Goal: Task Accomplishment & Management: Manage account settings

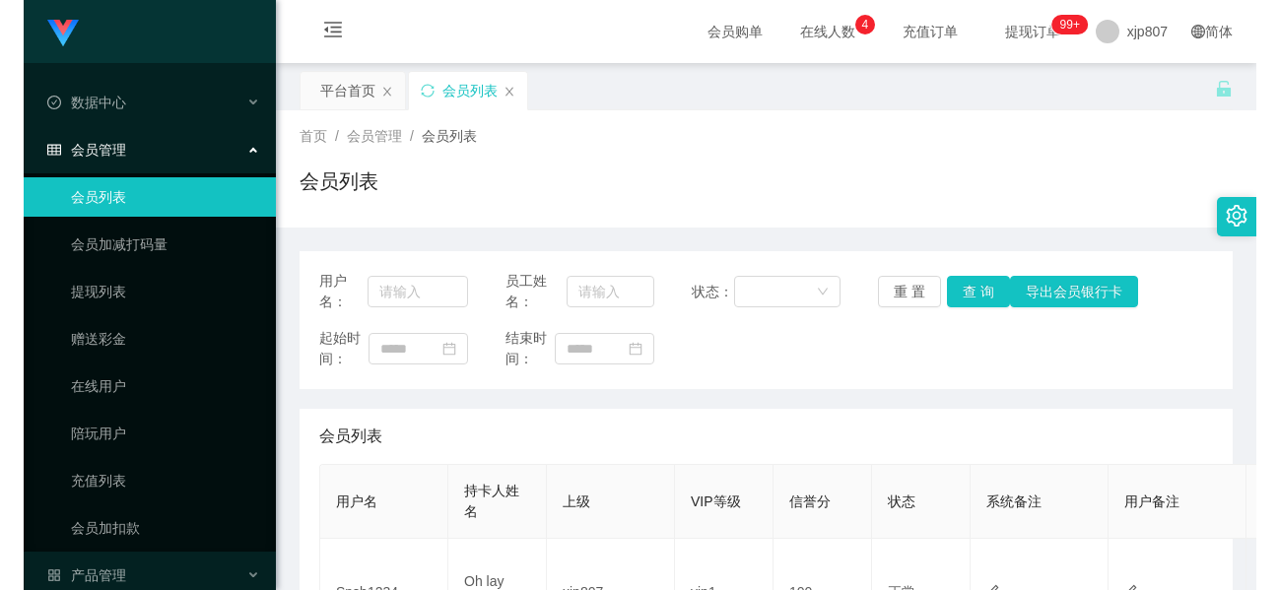
scroll to position [296, 0]
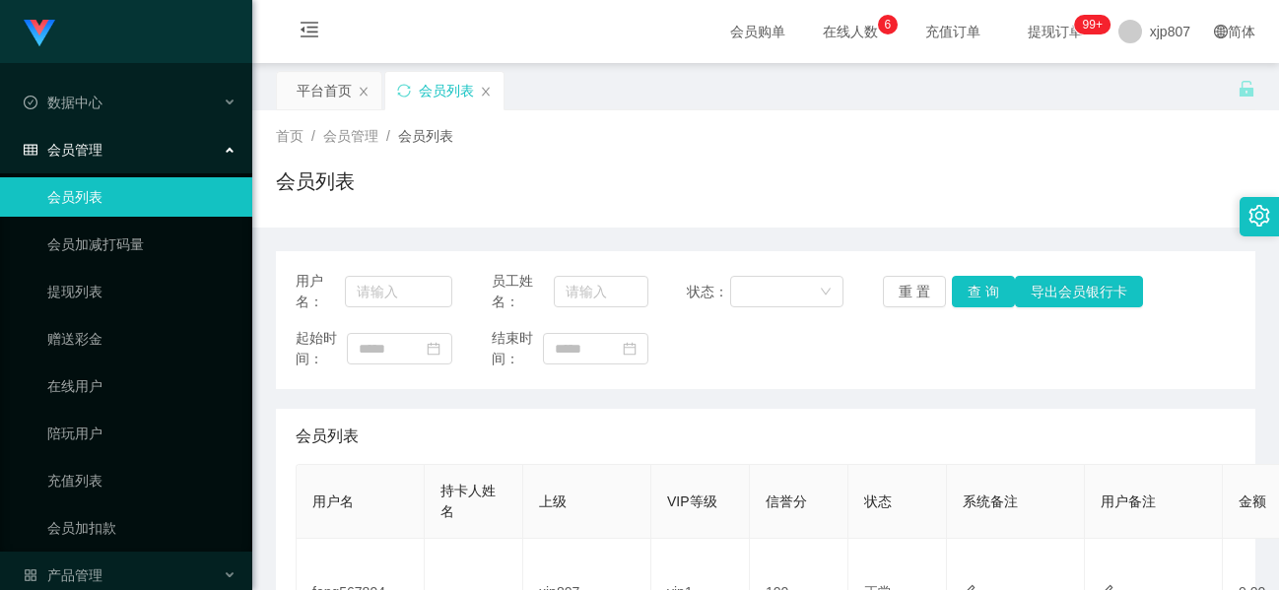
scroll to position [296, 0]
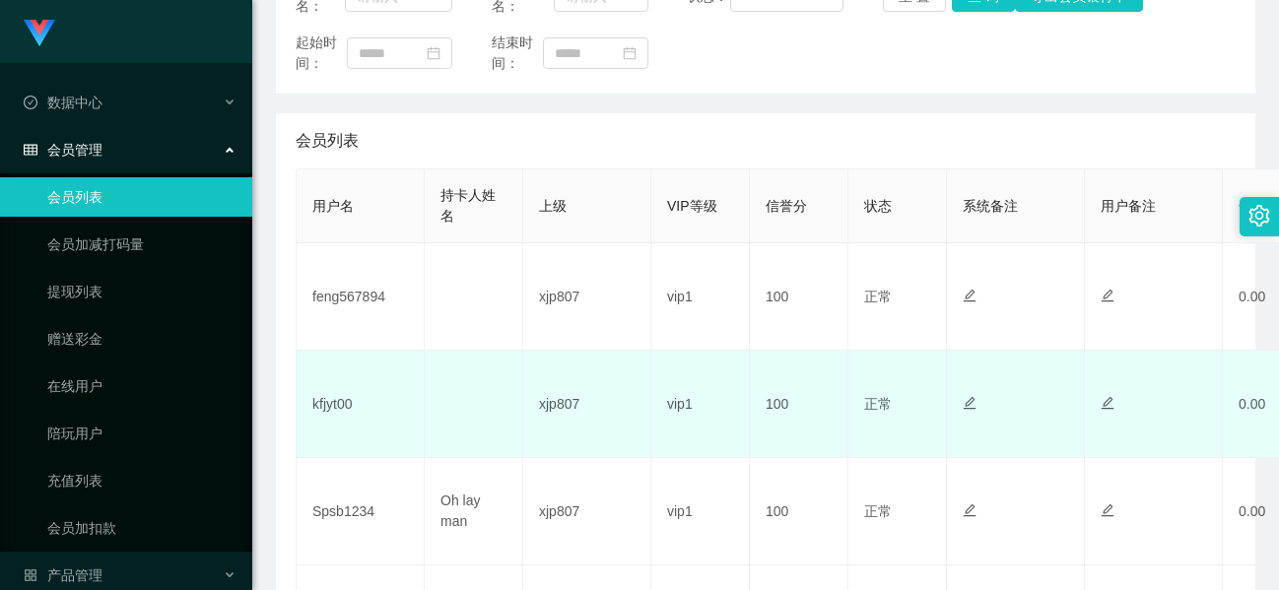
click at [336, 404] on td "kfjyt00" at bounding box center [361, 404] width 128 height 107
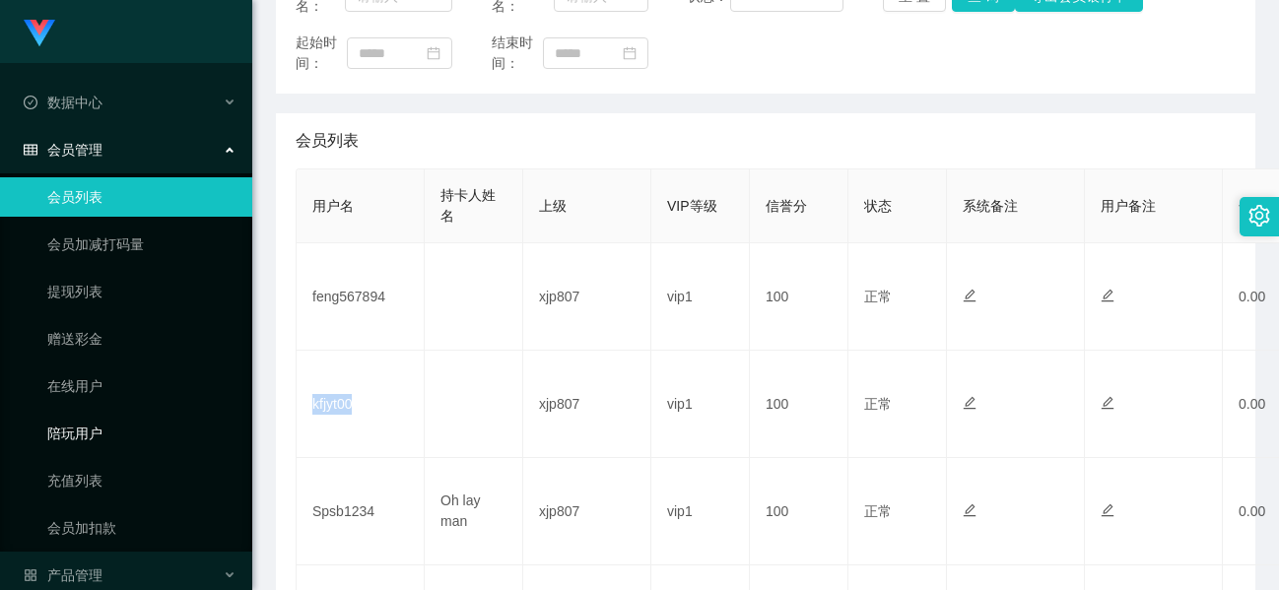
copy td "kfjyt00"
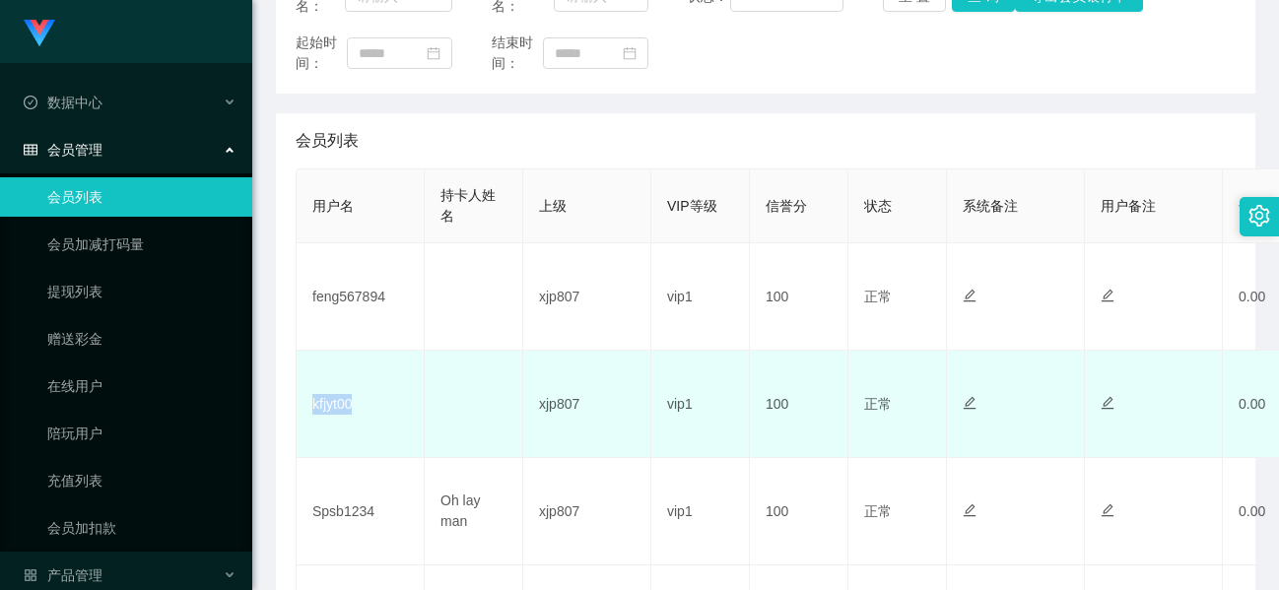
click at [336, 404] on td "kfjyt00" at bounding box center [361, 404] width 128 height 107
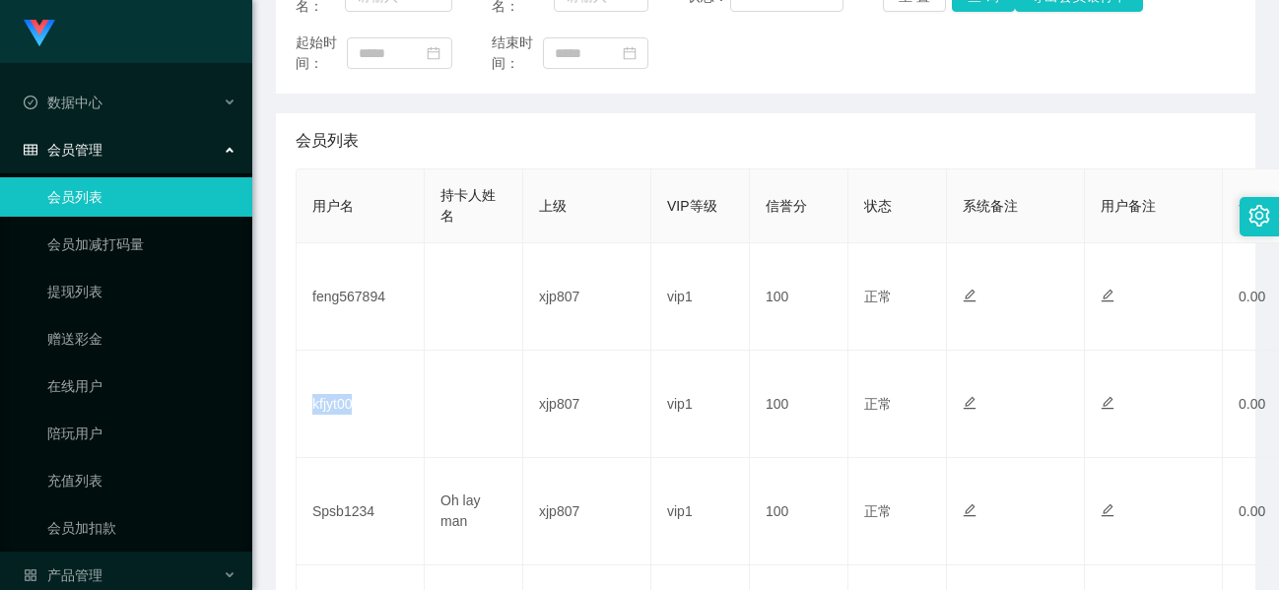
drag, startPoint x: 336, startPoint y: 404, endPoint x: 165, endPoint y: 410, distance: 171.6
click at [336, 404] on td "kfjyt00" at bounding box center [361, 404] width 128 height 107
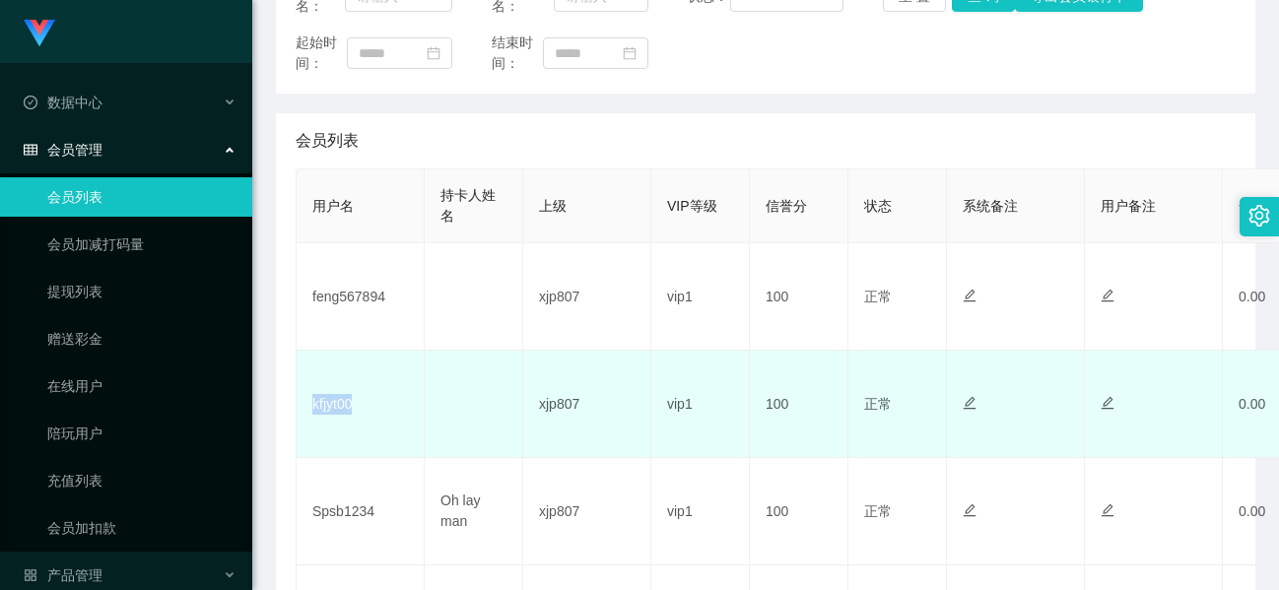
click at [334, 410] on td "kfjyt00" at bounding box center [361, 404] width 128 height 107
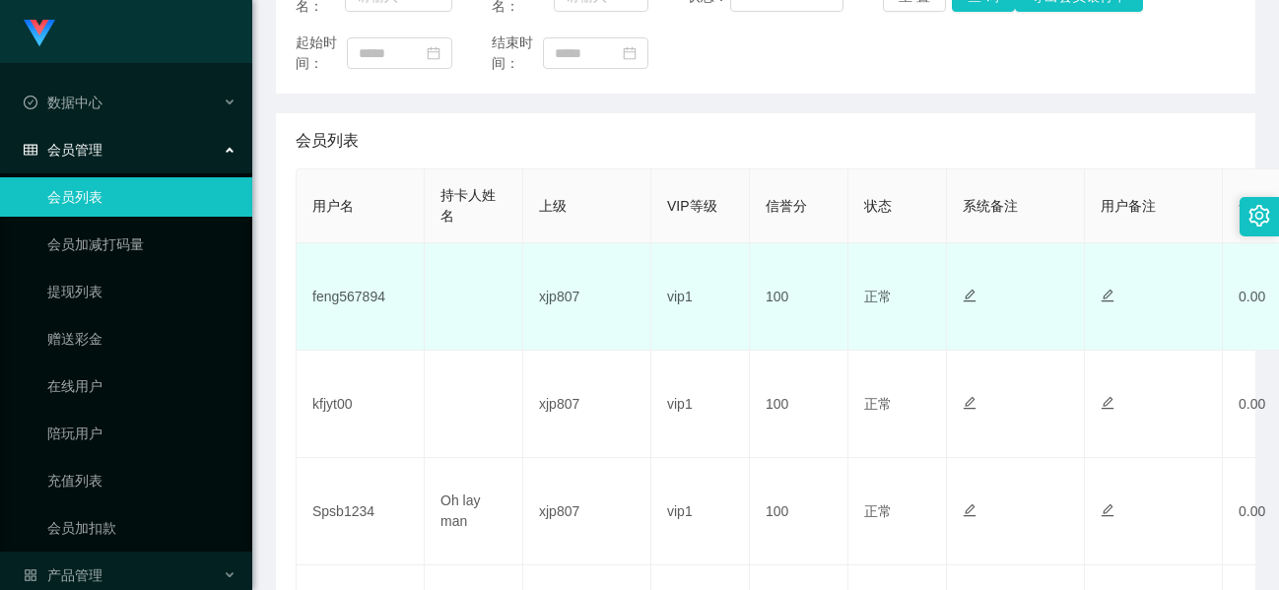
click at [344, 303] on td "feng567894" at bounding box center [361, 296] width 128 height 107
copy td "feng567894"
click at [356, 279] on td "feng567894" at bounding box center [361, 296] width 128 height 107
click at [365, 301] on td "feng567894" at bounding box center [361, 296] width 128 height 107
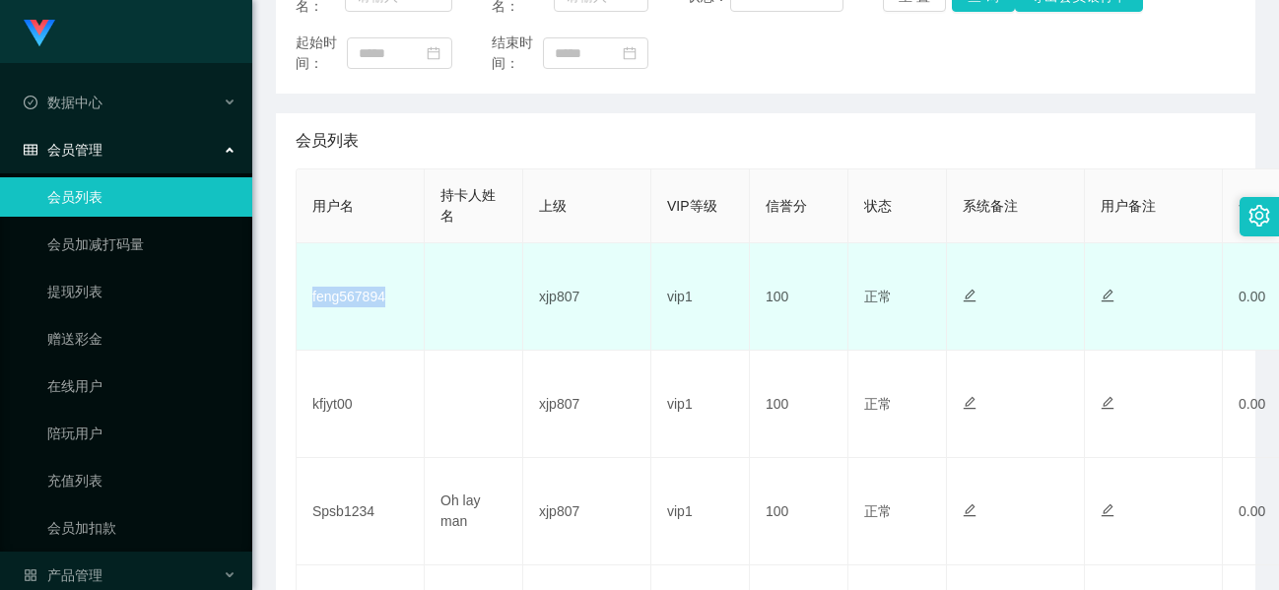
click at [365, 301] on td "feng567894" at bounding box center [361, 296] width 128 height 107
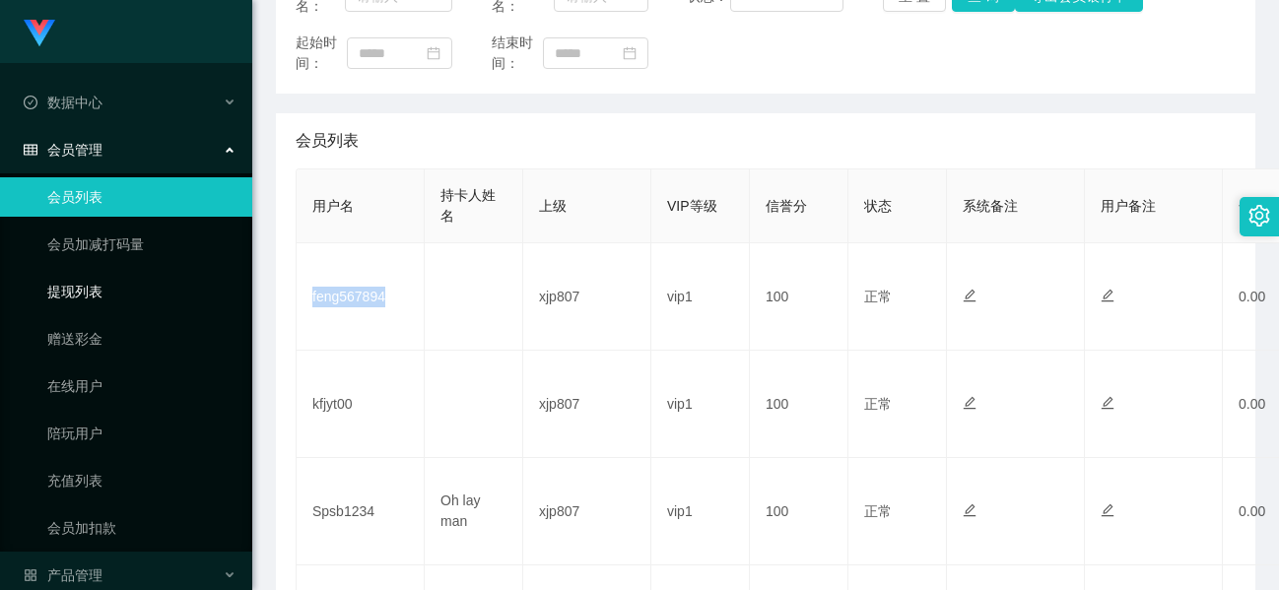
copy td "feng567894"
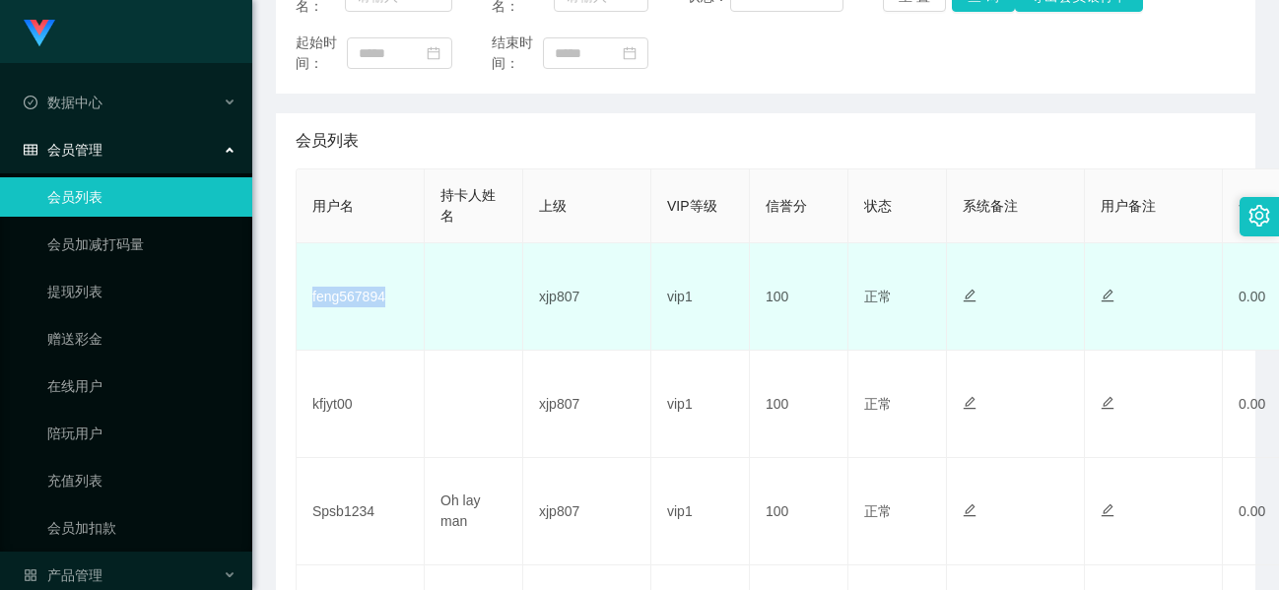
click at [346, 302] on td "feng567894" at bounding box center [361, 296] width 128 height 107
click at [634, 285] on td "xjp807" at bounding box center [587, 296] width 128 height 107
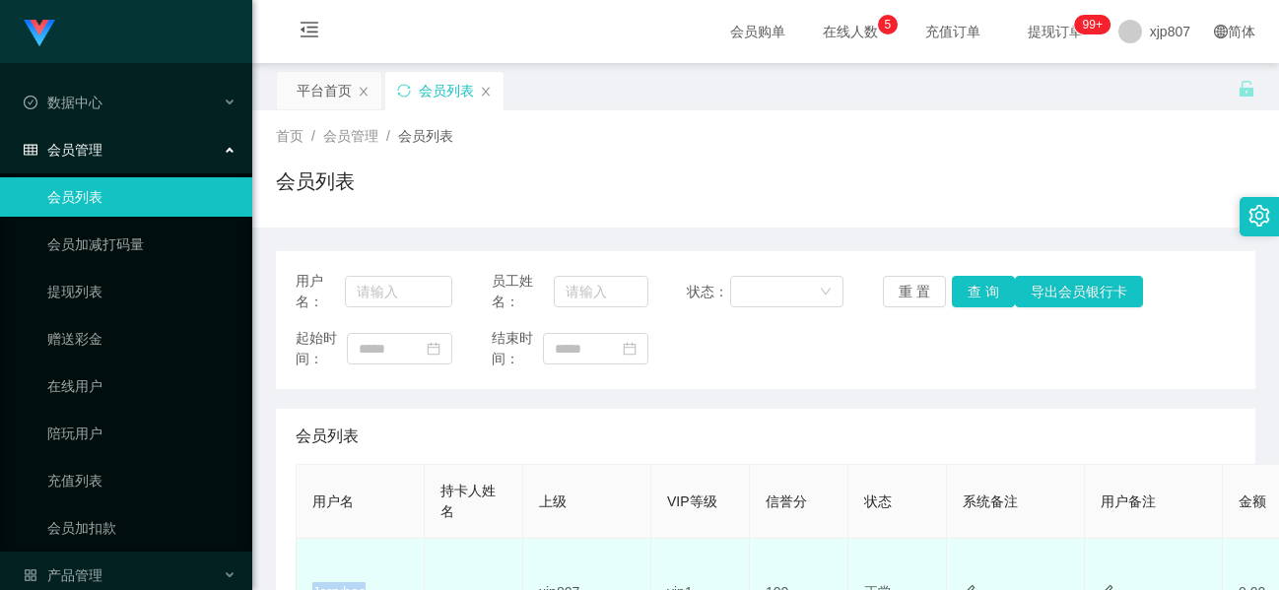
scroll to position [296, 0]
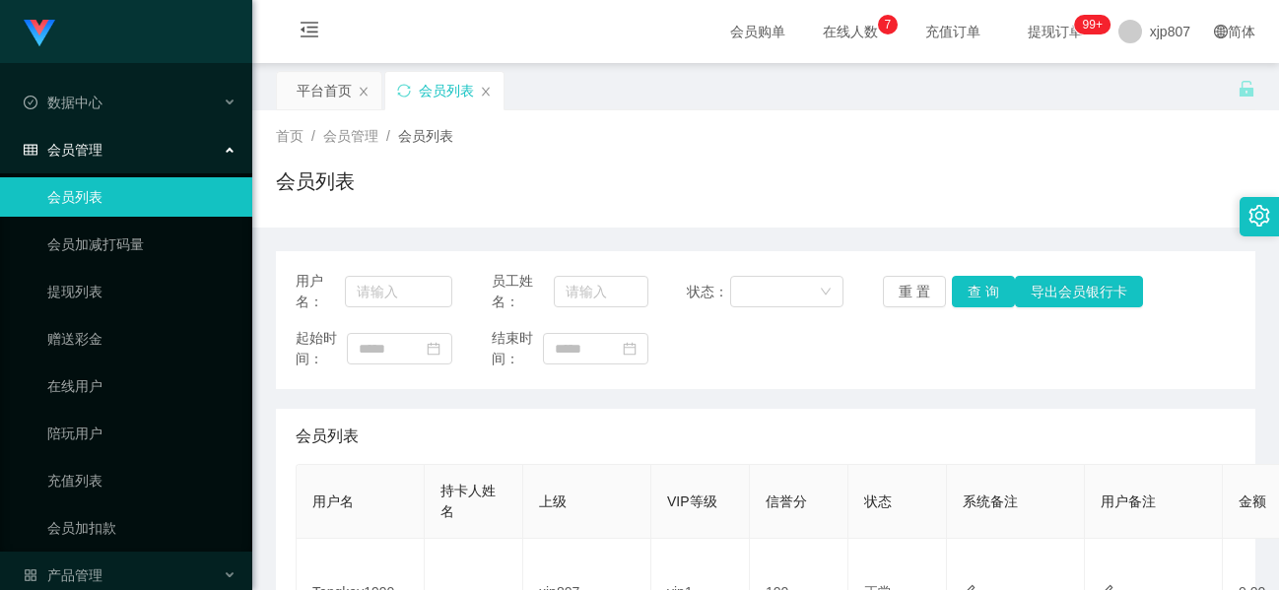
scroll to position [394, 0]
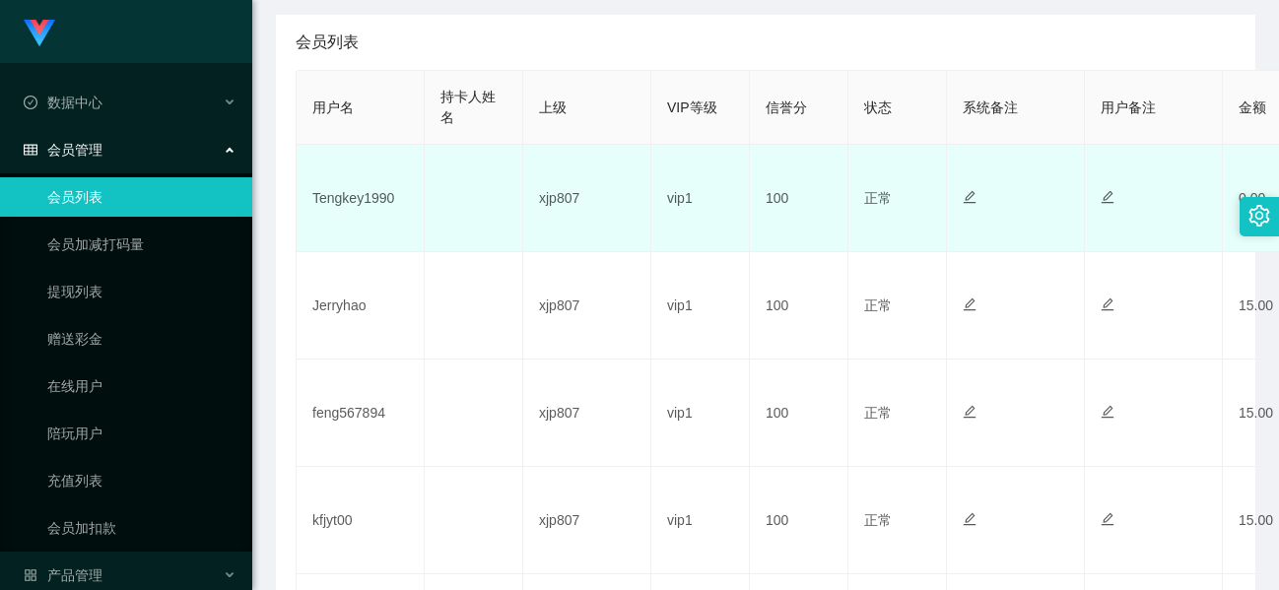
click at [362, 195] on td "Tengkey1990" at bounding box center [361, 198] width 128 height 107
copy td "Tengkey1990"
click at [358, 193] on td "Tengkey1990" at bounding box center [361, 198] width 128 height 107
click at [357, 193] on td "Tengkey1990" at bounding box center [361, 198] width 128 height 107
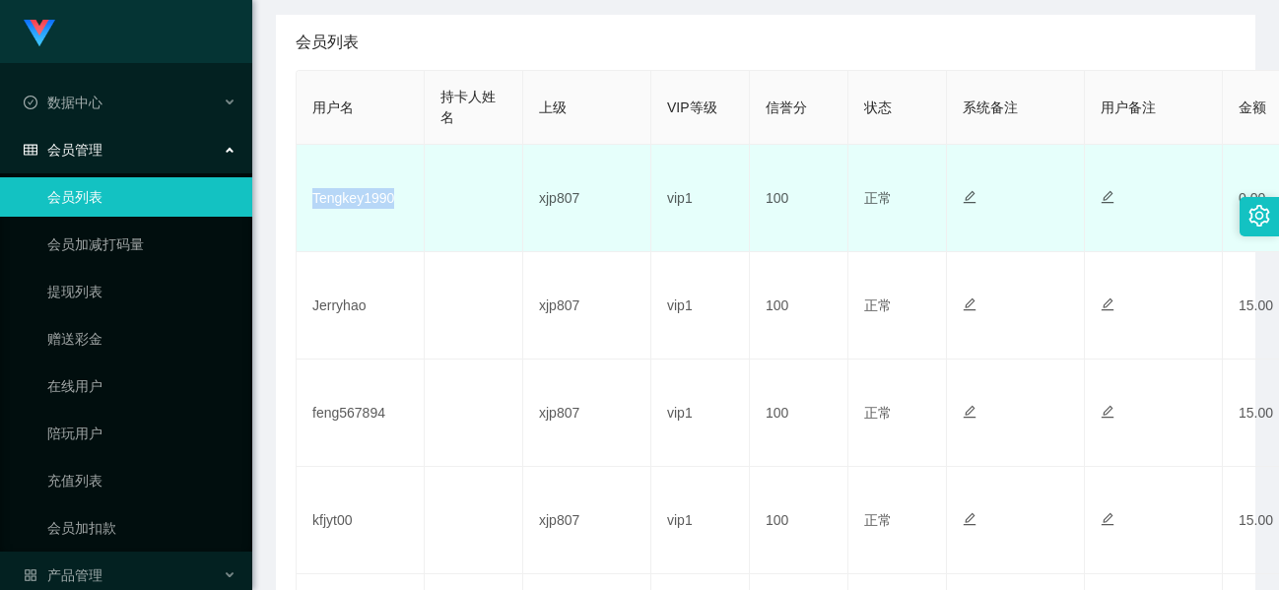
click at [357, 193] on td "Tengkey1990" at bounding box center [361, 198] width 128 height 107
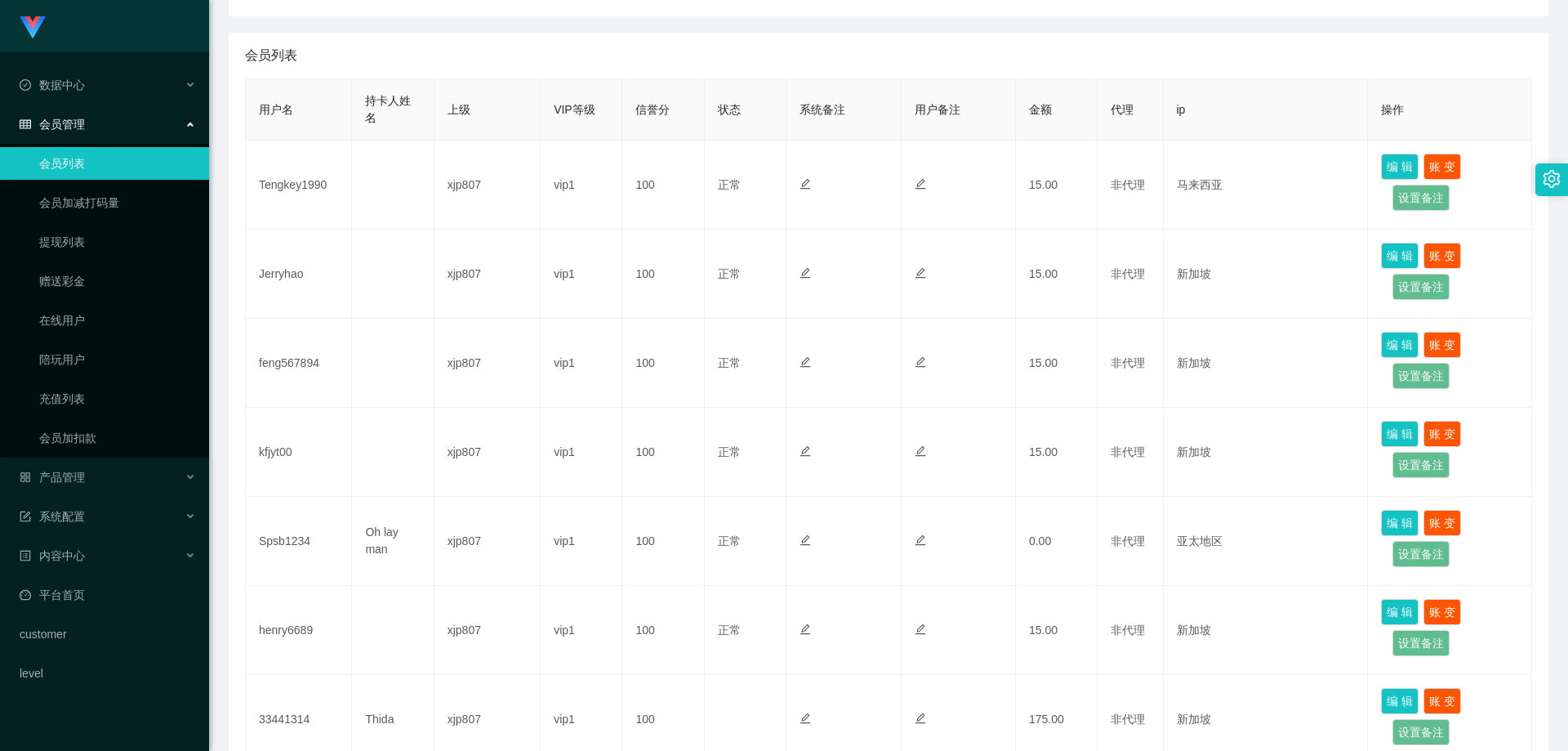
scroll to position [699, 0]
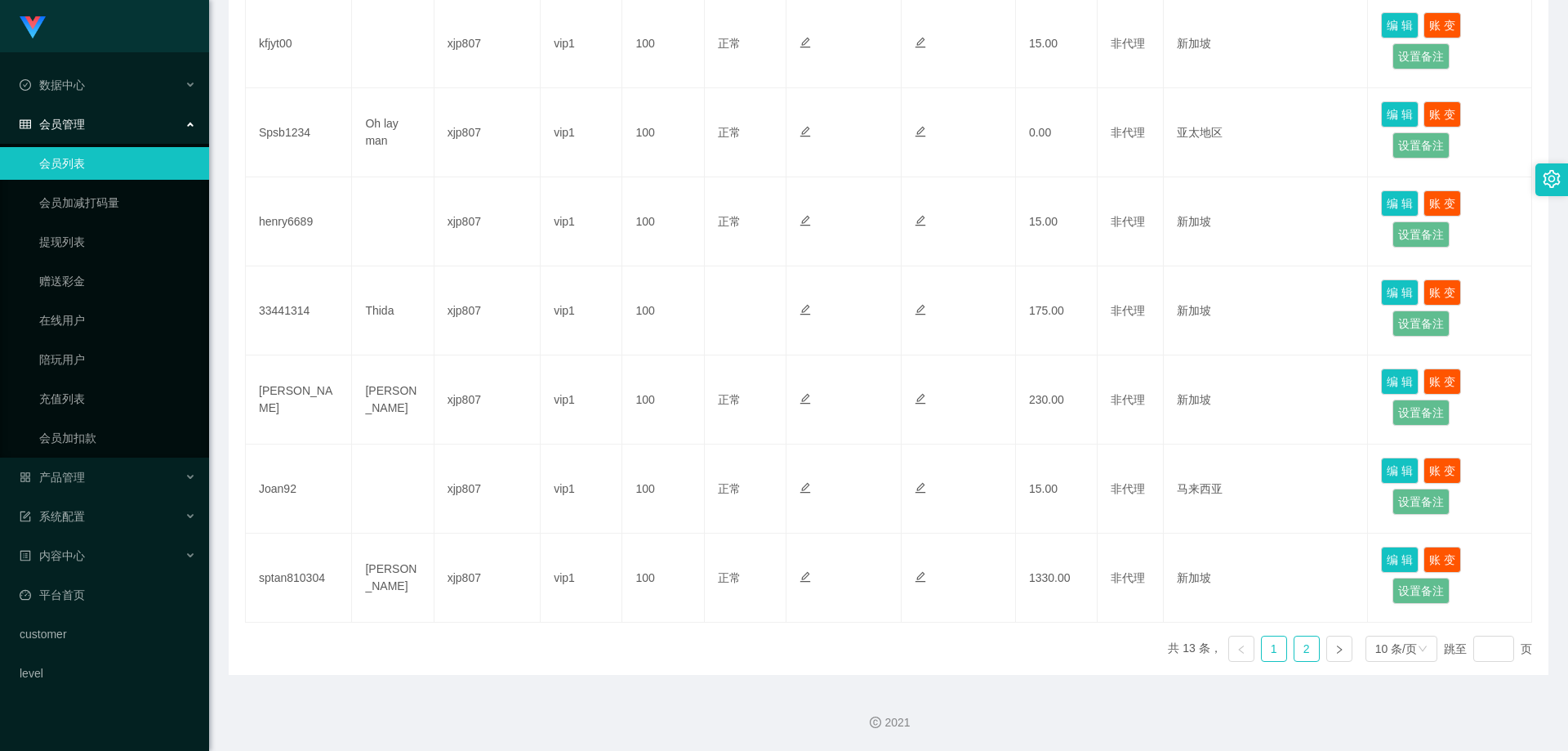
click at [1306, 647] on link "2" at bounding box center [1307, 649] width 25 height 25
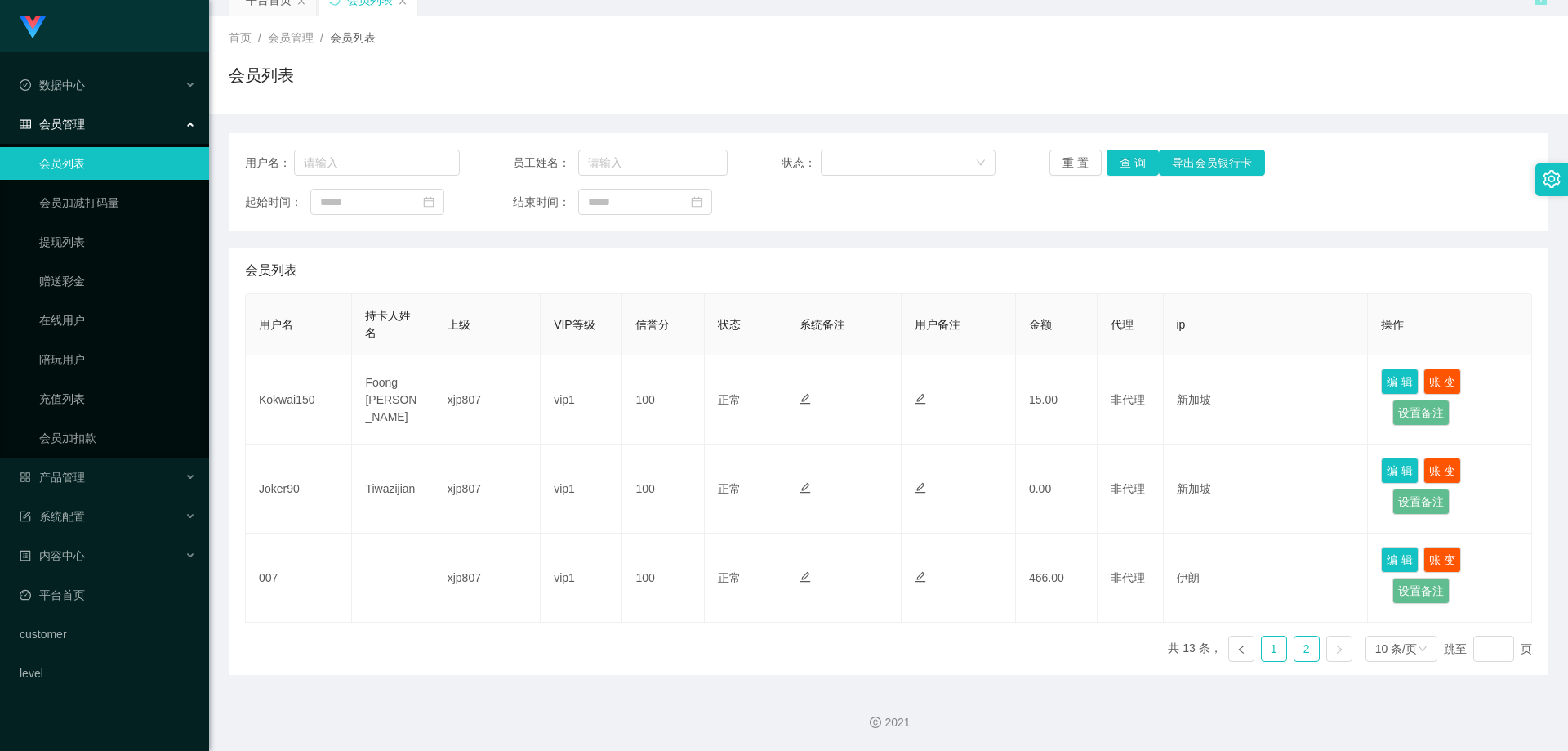
click at [1262, 646] on link "1" at bounding box center [1275, 649] width 25 height 25
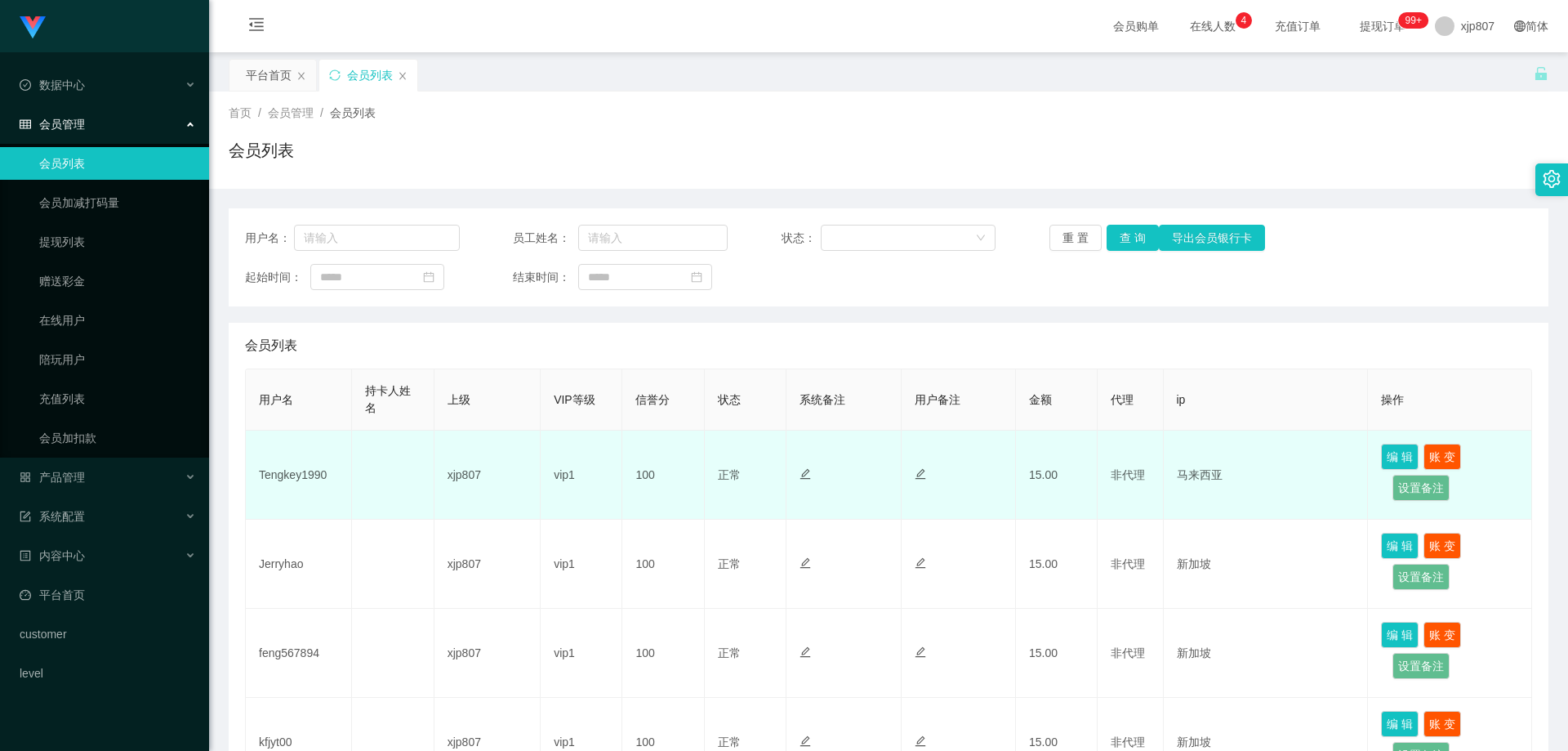
scroll to position [245, 0]
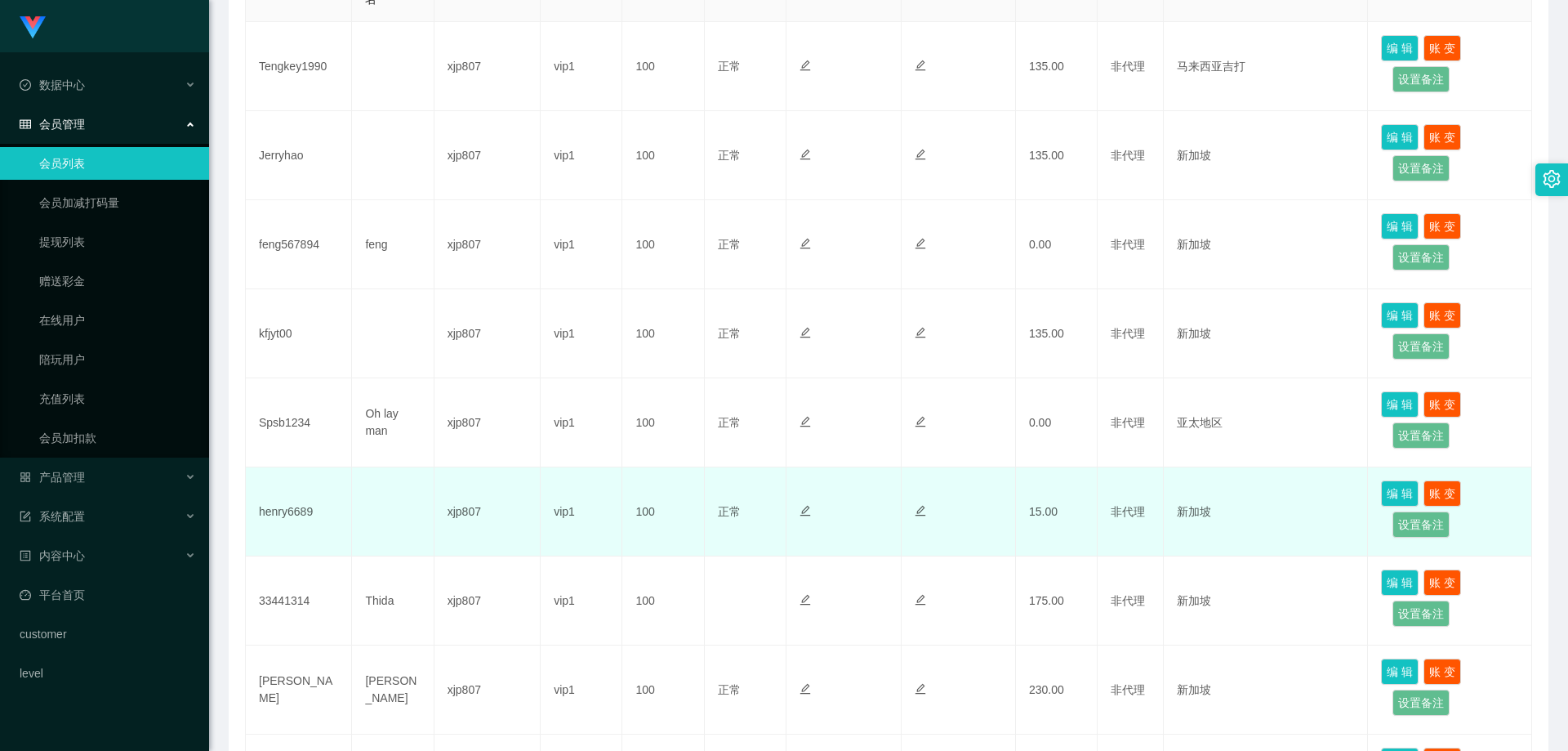
scroll to position [82, 0]
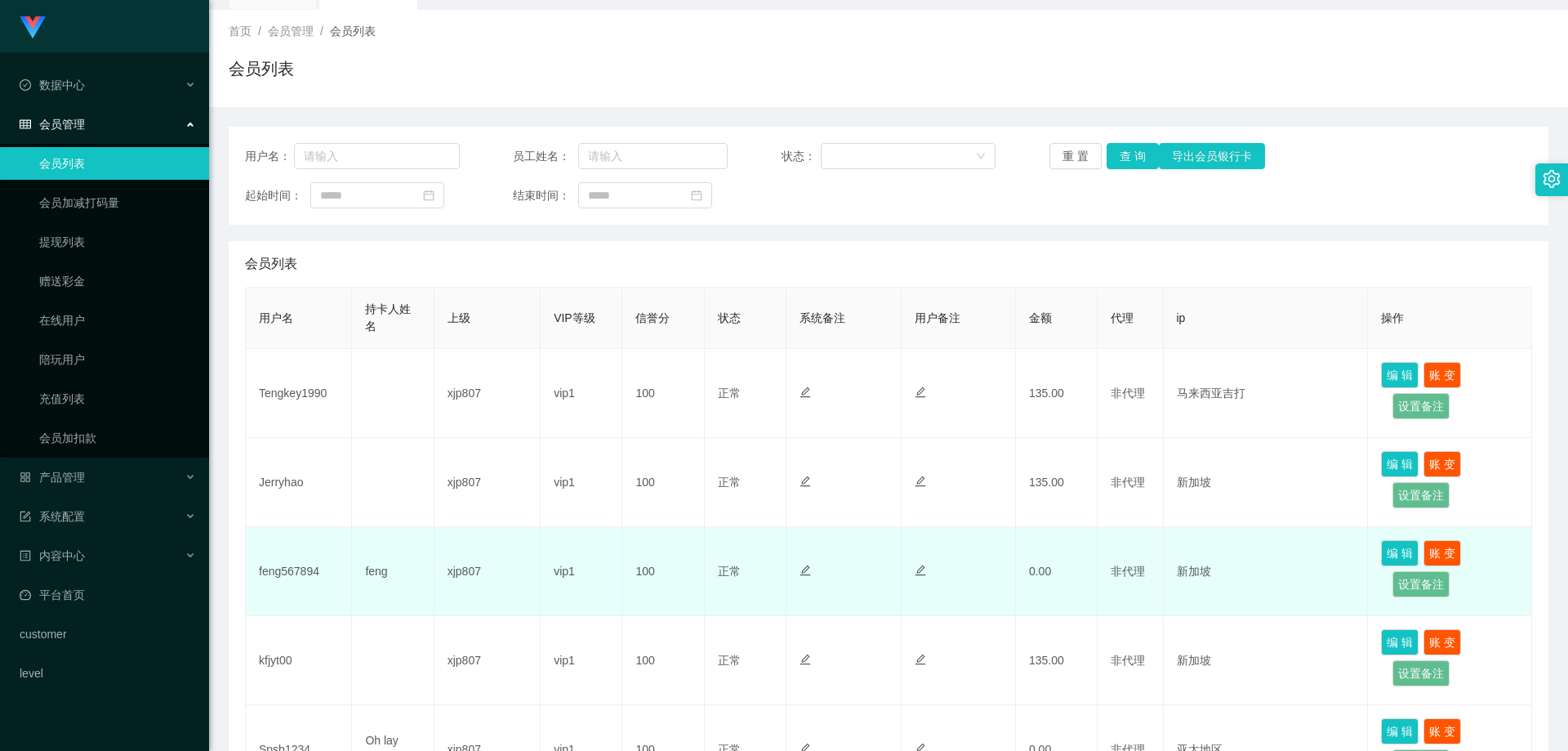
click at [290, 567] on td "feng567894" at bounding box center [299, 571] width 106 height 89
copy td "feng567894"
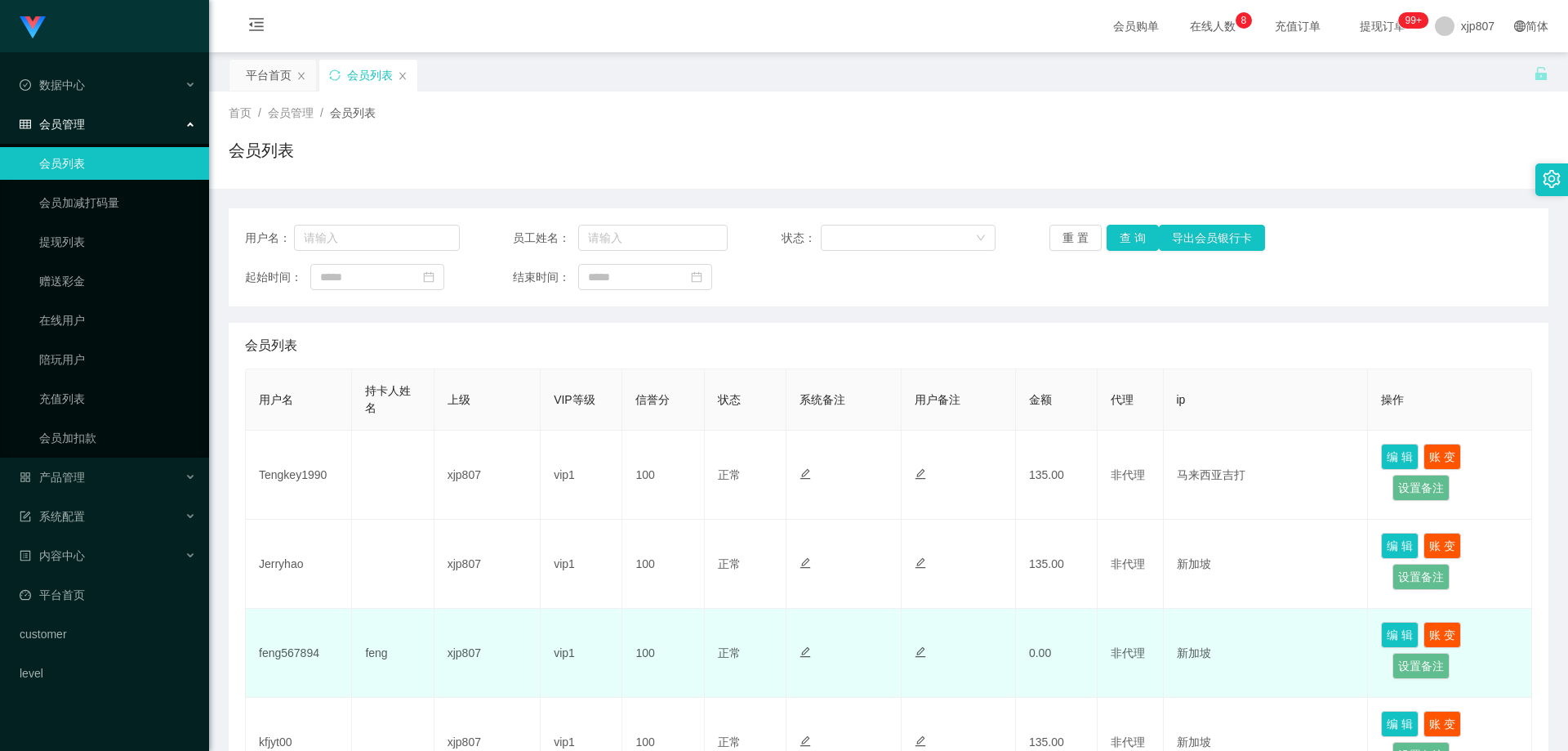
scroll to position [163, 0]
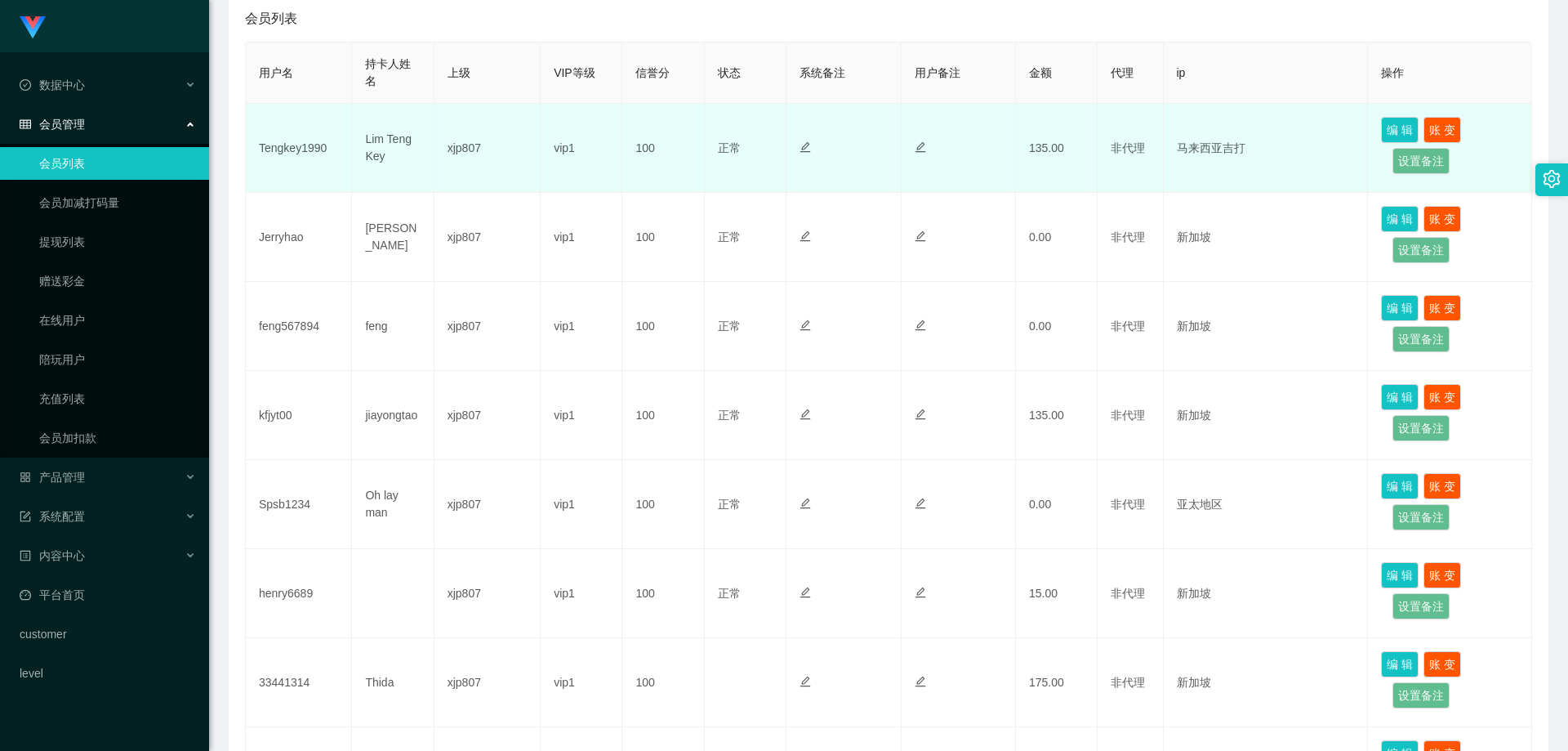
scroll to position [245, 0]
